Goal: Navigation & Orientation: Find specific page/section

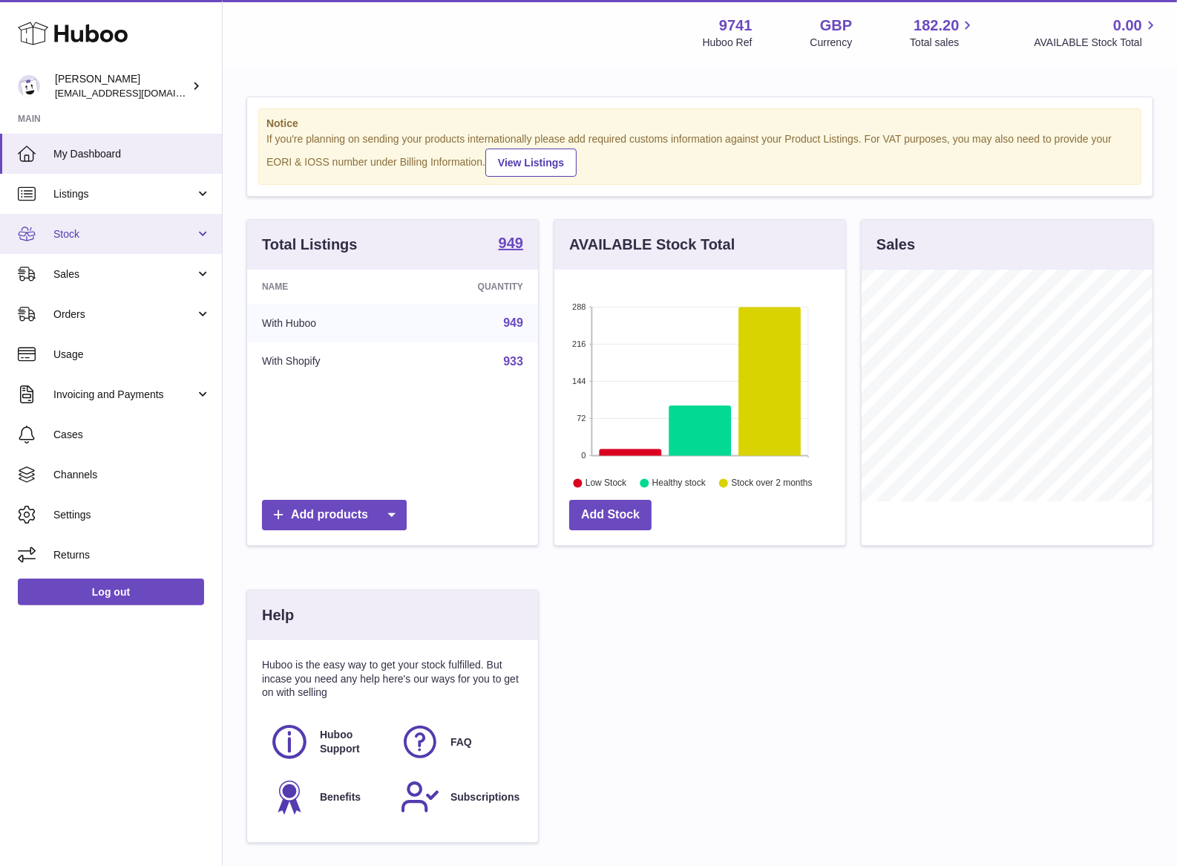
scroll to position [13, 0]
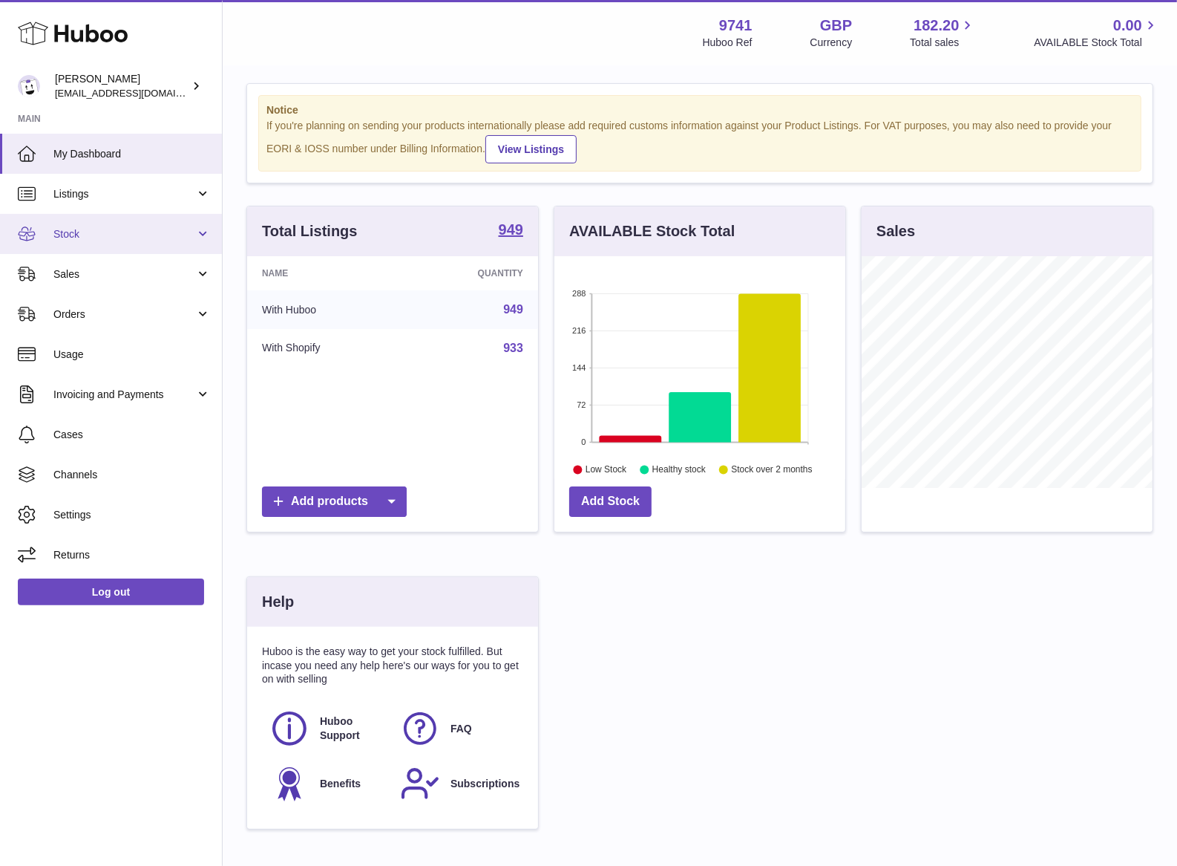
click at [83, 243] on link "Stock" at bounding box center [111, 234] width 222 height 40
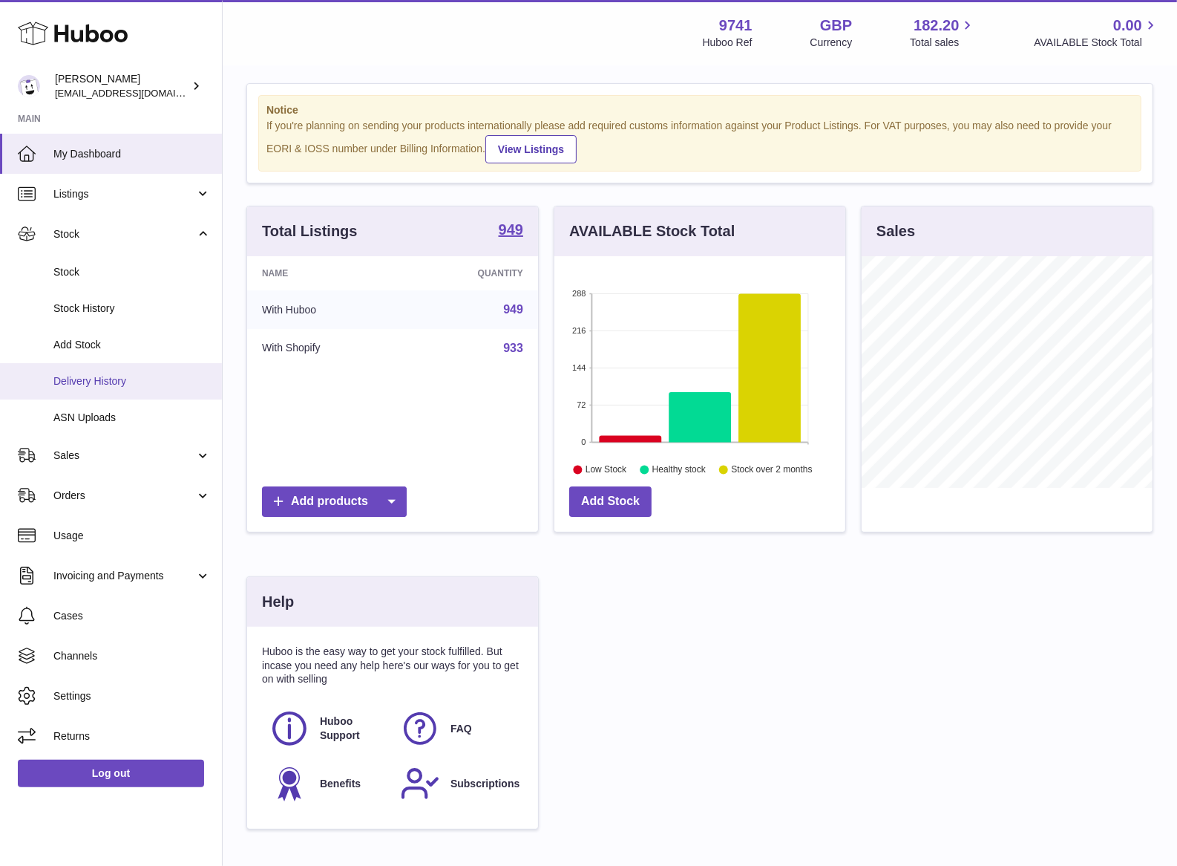
scroll to position [0, 0]
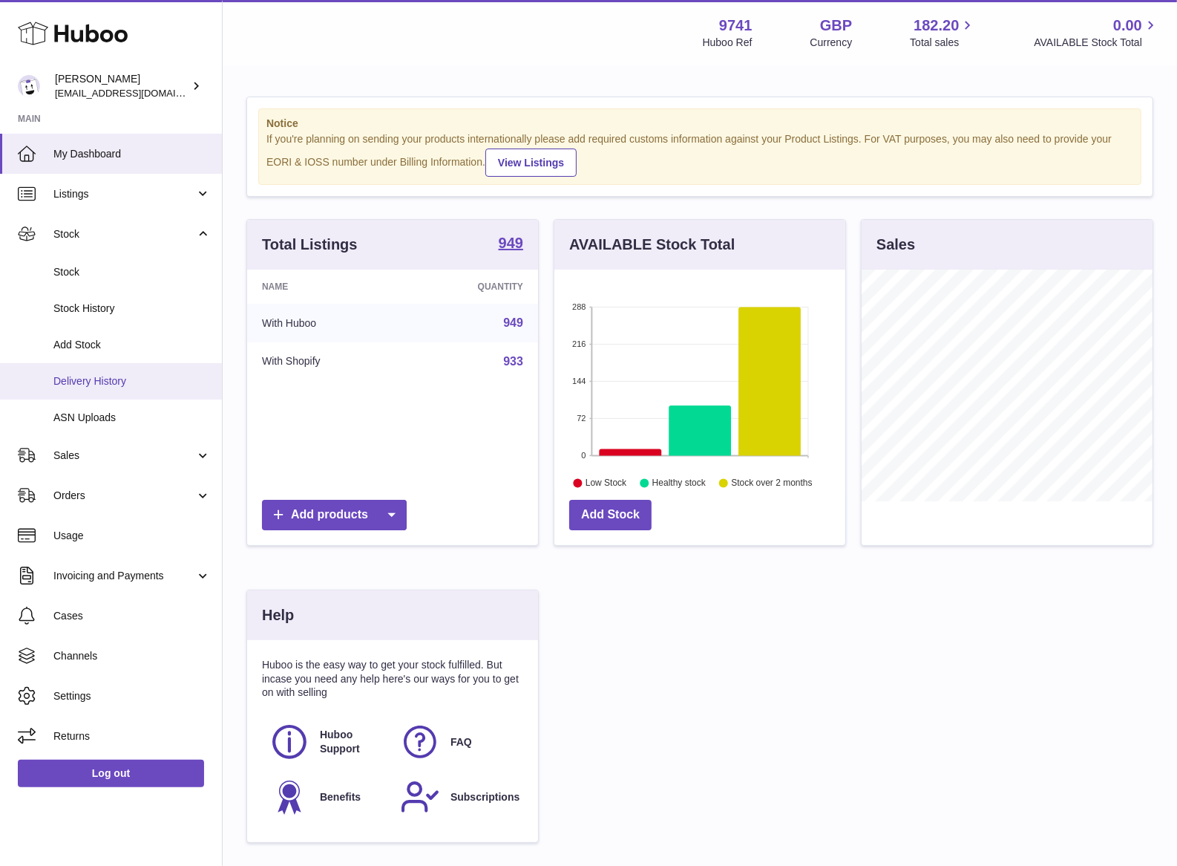
click at [114, 376] on span "Delivery History" at bounding box center [131, 381] width 157 height 14
